Goal: Task Accomplishment & Management: Use online tool/utility

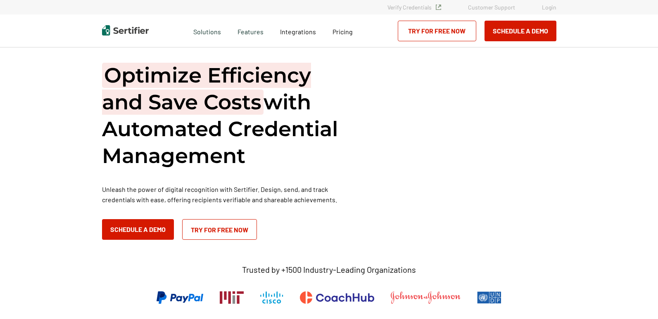
click at [548, 6] on link "Login" at bounding box center [549, 7] width 14 height 7
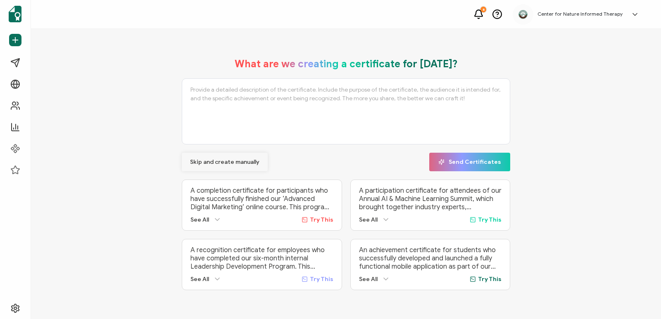
click at [242, 159] on span "Skip and create manually" at bounding box center [224, 162] width 69 height 6
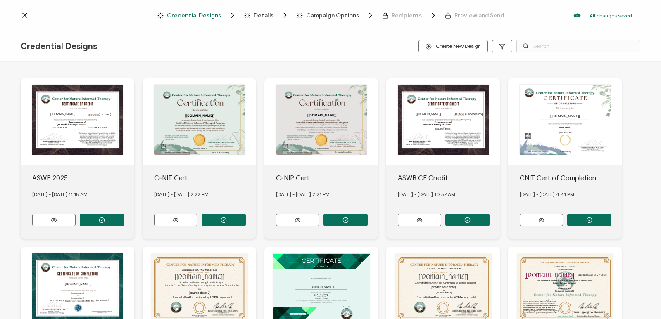
click at [27, 18] on icon at bounding box center [25, 15] width 8 height 8
